Goal: Check status

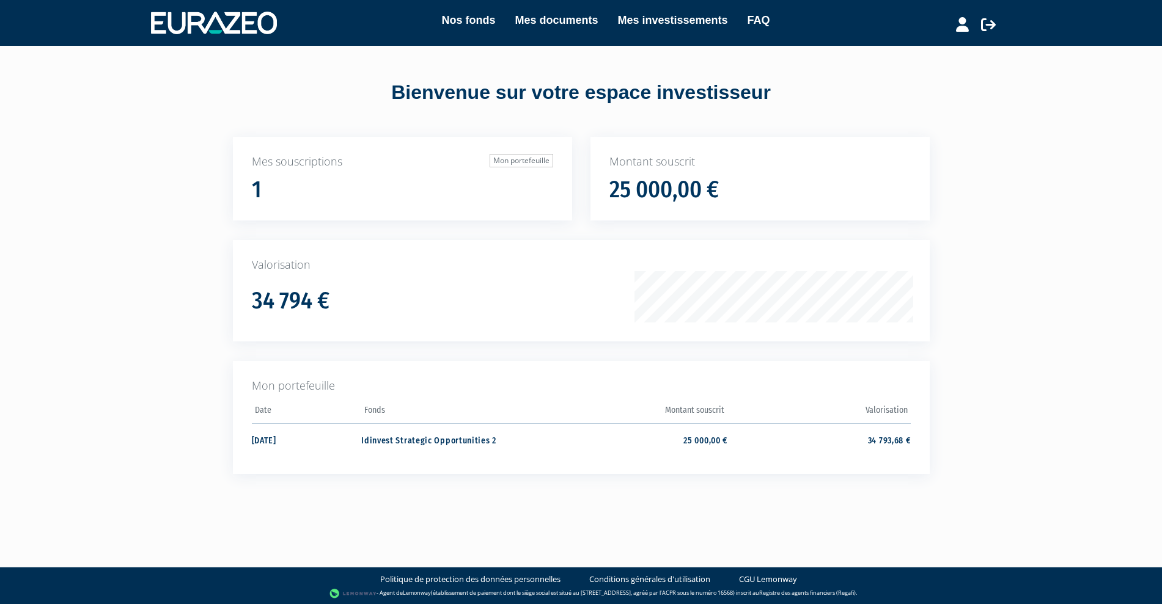
click at [893, 412] on th "Valorisation" at bounding box center [818, 413] width 183 height 23
click at [905, 411] on th "Valorisation" at bounding box center [818, 413] width 183 height 23
click at [888, 411] on th "Valorisation" at bounding box center [818, 413] width 183 height 23
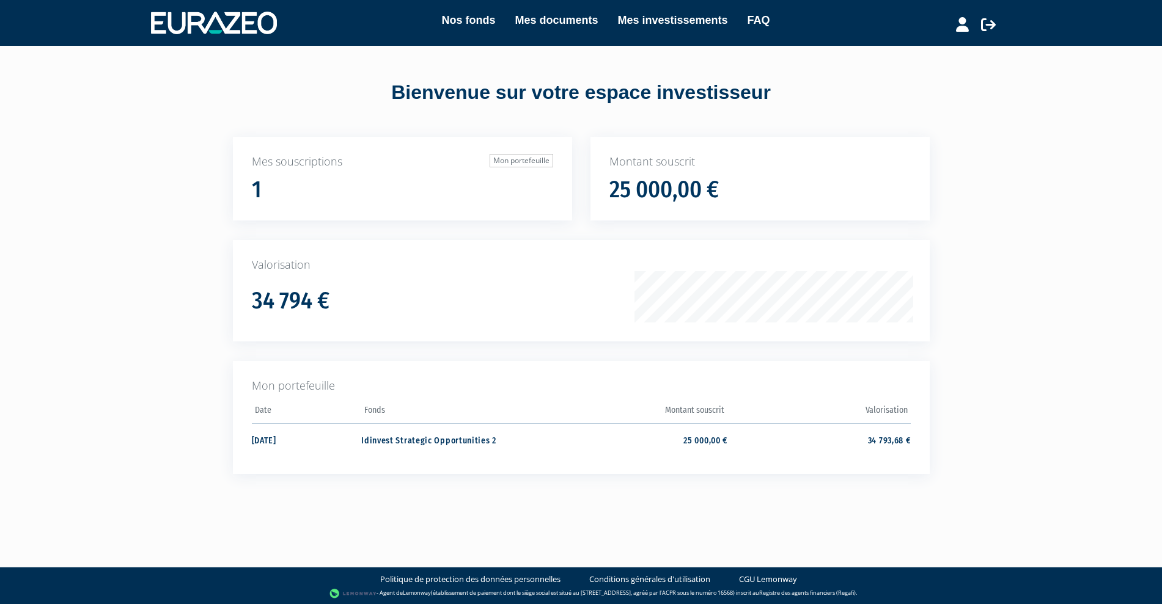
click at [888, 411] on th "Valorisation" at bounding box center [818, 413] width 183 height 23
click at [886, 409] on th "Valorisation" at bounding box center [818, 413] width 183 height 23
click at [651, 189] on h1 "25 000,00 €" at bounding box center [663, 190] width 109 height 26
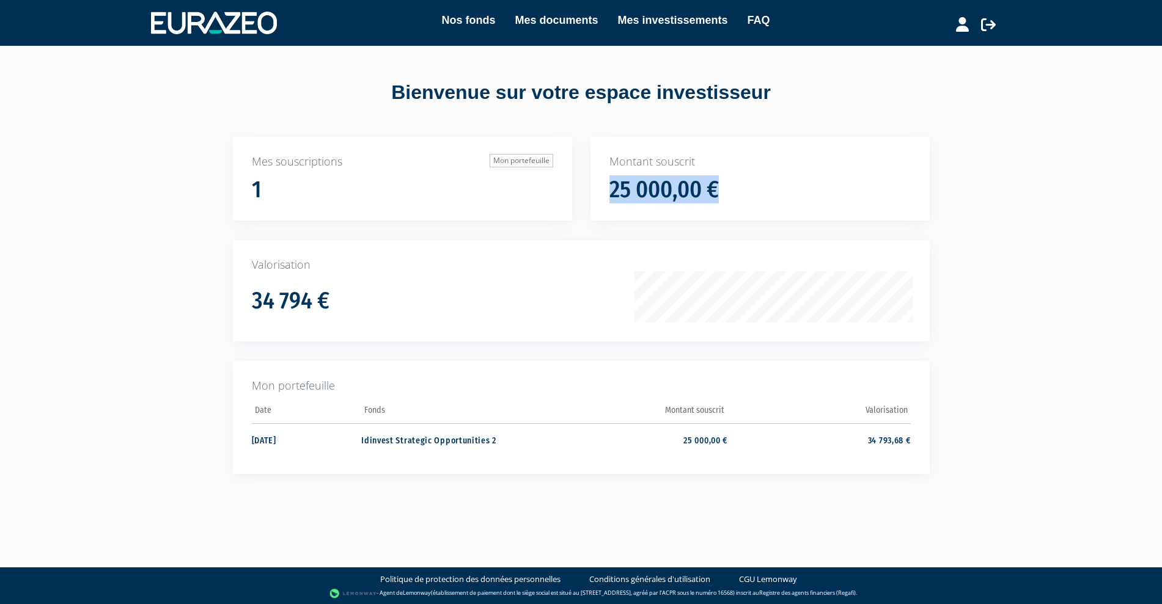
click at [651, 189] on h1 "25 000,00 €" at bounding box center [663, 190] width 109 height 26
click at [703, 188] on h1 "25 000,00 €" at bounding box center [663, 190] width 109 height 26
click at [302, 312] on h1 "34 794 €" at bounding box center [291, 301] width 78 height 26
click at [318, 309] on h1 "34 794 €" at bounding box center [291, 301] width 78 height 26
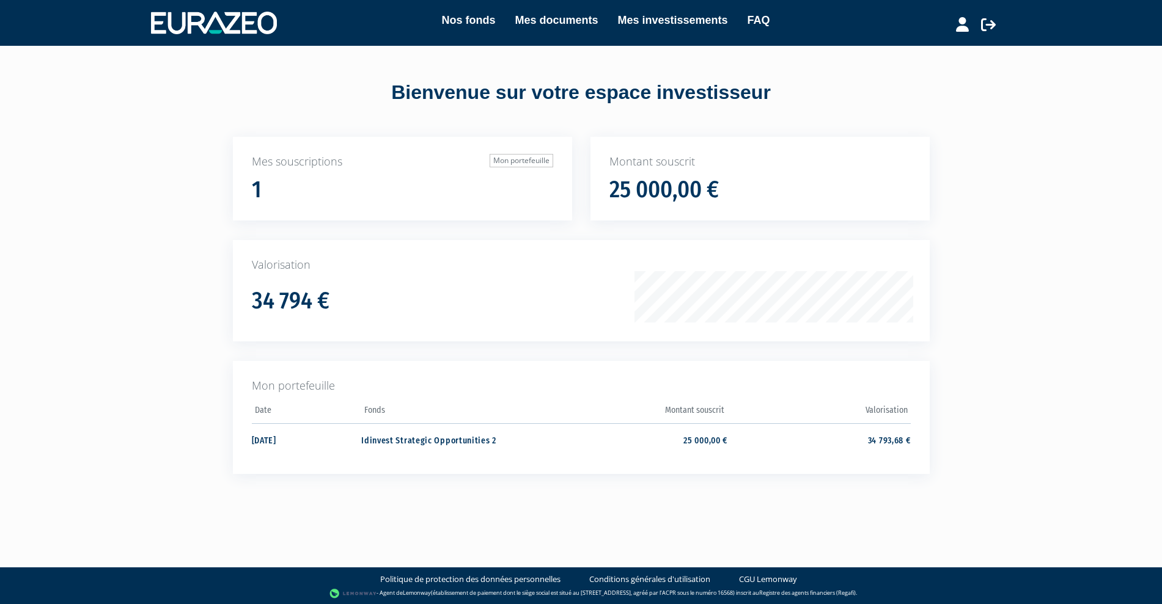
click at [286, 306] on h1 "34 794 €" at bounding box center [291, 301] width 78 height 26
click at [310, 306] on h1 "34 794 €" at bounding box center [291, 301] width 78 height 26
